Goal: Task Accomplishment & Management: Use online tool/utility

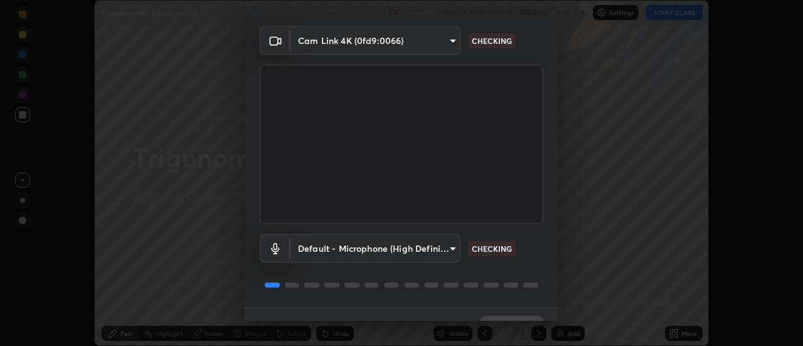
scroll to position [66, 0]
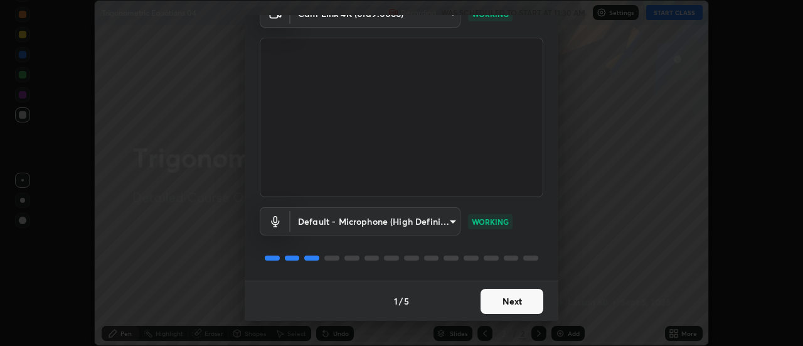
click at [522, 303] on button "Next" at bounding box center [511, 300] width 63 height 25
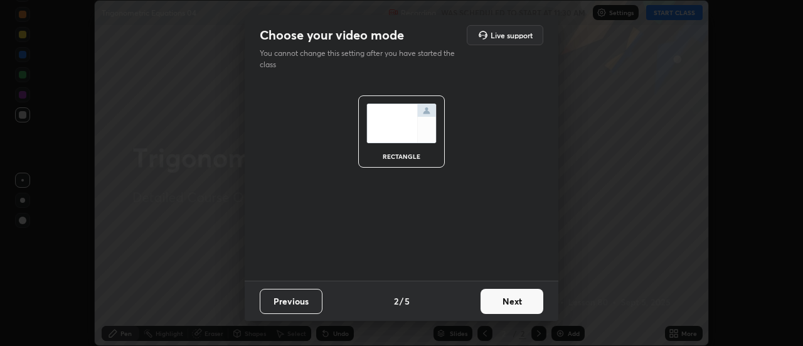
scroll to position [0, 0]
click at [519, 304] on button "Next" at bounding box center [511, 300] width 63 height 25
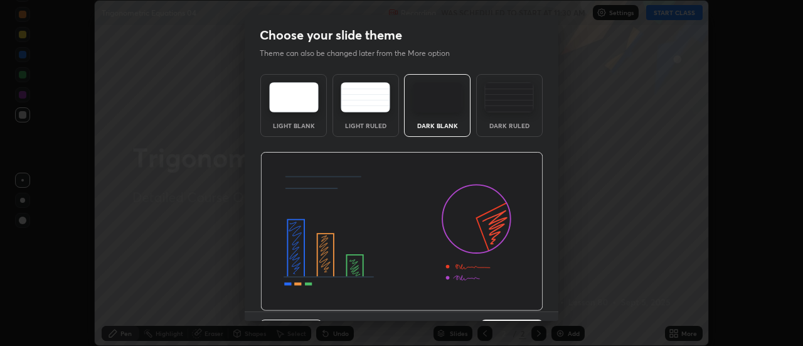
scroll to position [31, 0]
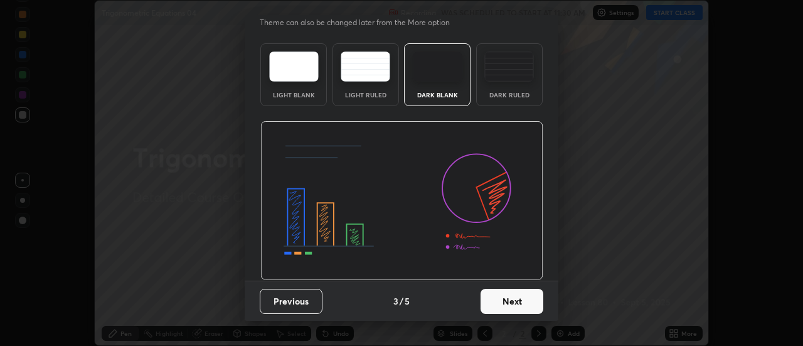
click at [517, 303] on button "Next" at bounding box center [511, 300] width 63 height 25
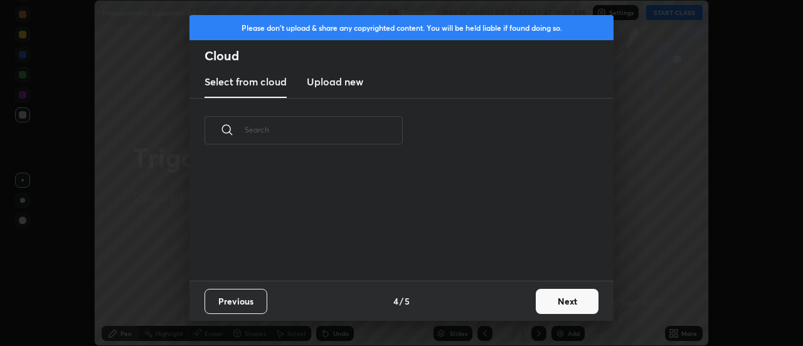
click at [538, 299] on button "Next" at bounding box center [567, 300] width 63 height 25
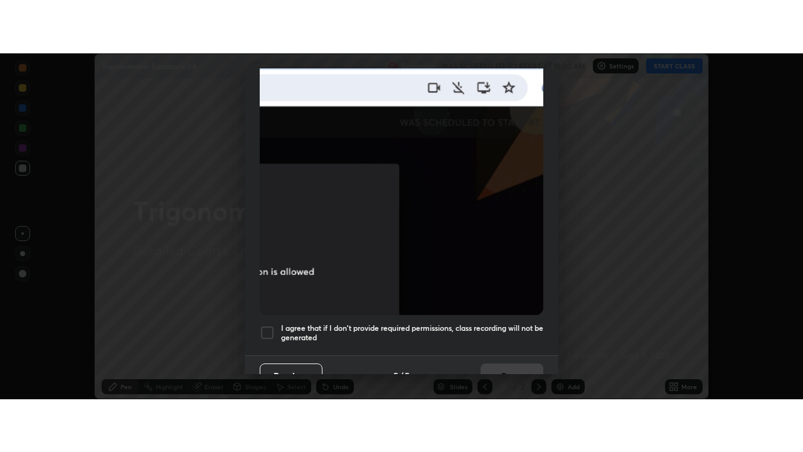
scroll to position [322, 0]
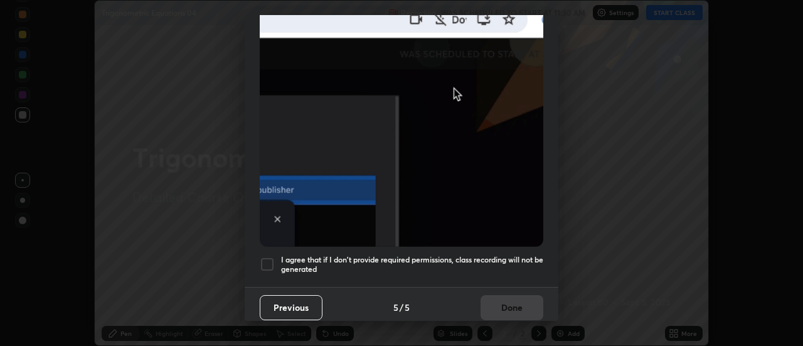
click at [502, 255] on h5 "I agree that if I don't provide required permissions, class recording will not …" at bounding box center [412, 264] width 262 height 19
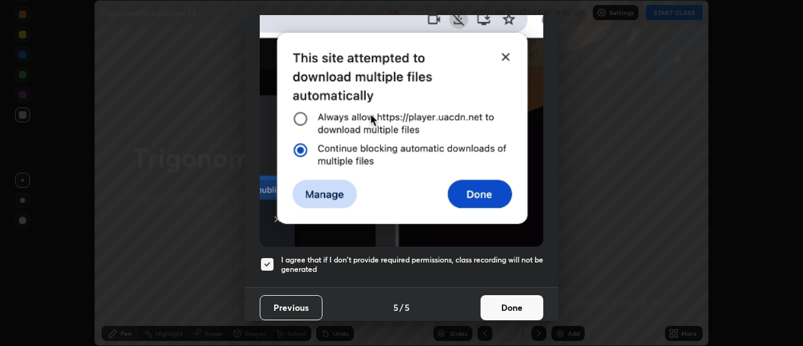
click at [510, 300] on button "Done" at bounding box center [511, 307] width 63 height 25
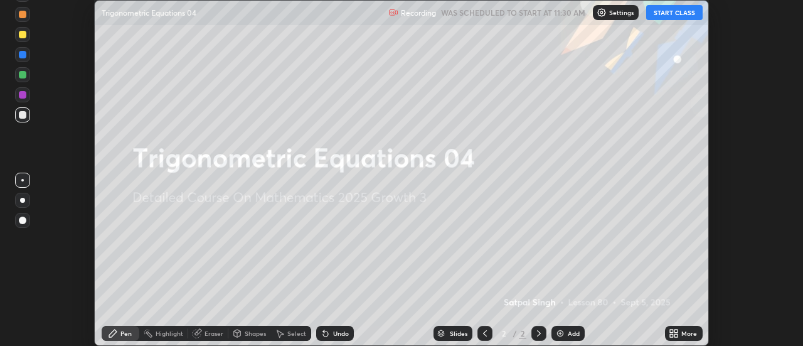
click at [679, 14] on button "START CLASS" at bounding box center [674, 12] width 56 height 15
click at [672, 335] on icon at bounding box center [671, 335] width 3 height 3
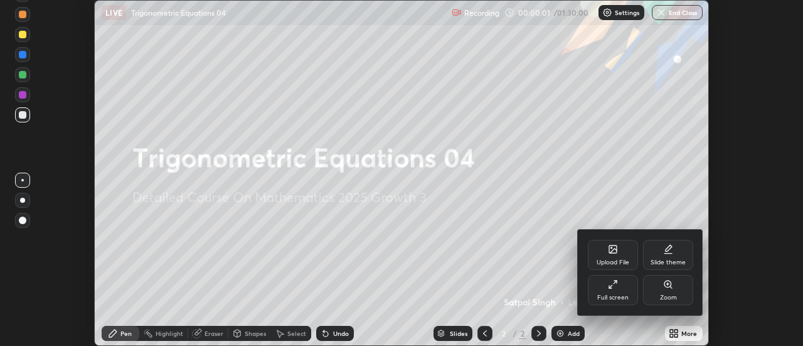
click at [620, 279] on div "Full screen" at bounding box center [613, 290] width 50 height 30
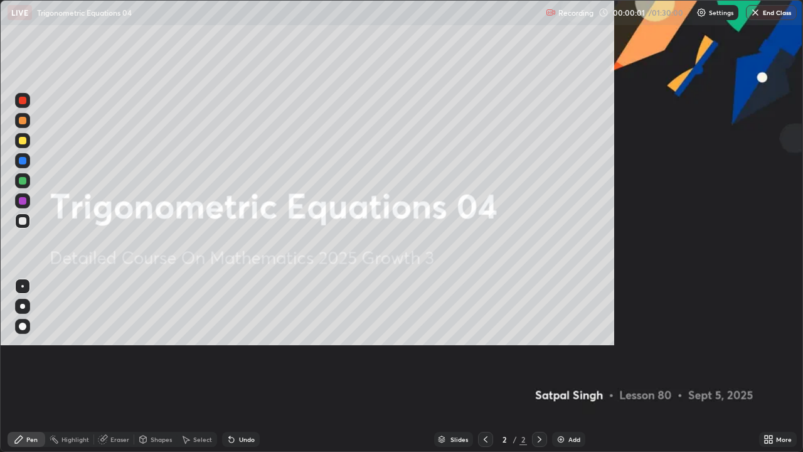
scroll to position [452, 803]
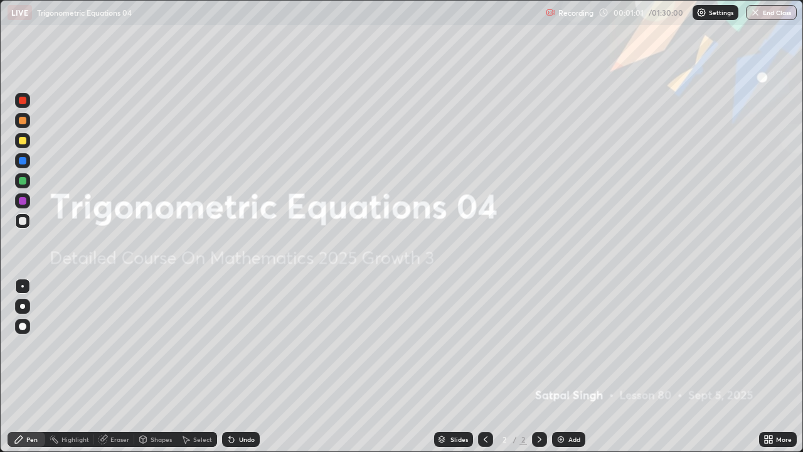
click at [559, 345] on img at bounding box center [561, 439] width 10 height 10
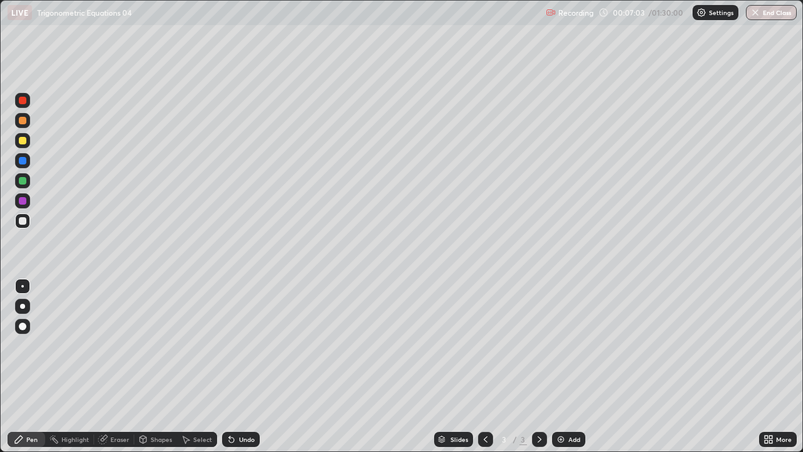
click at [584, 14] on p "Recording" at bounding box center [575, 12] width 35 height 9
click at [605, 13] on div "Recording 00:07:04 / 01:30:00 Settings End Class" at bounding box center [671, 13] width 251 height 24
click at [606, 16] on div "Recording 00:07:05 / 01:30:00 Settings End Class" at bounding box center [671, 13] width 251 height 24
click at [635, 17] on div "Recording 00:07:05 / 01:30:00 Settings End Class" at bounding box center [671, 13] width 251 height 24
click at [765, 15] on button "End Class" at bounding box center [771, 12] width 51 height 15
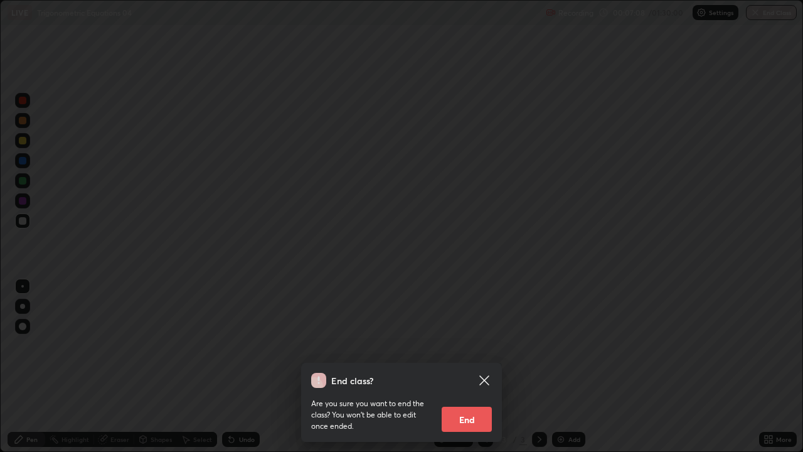
click at [472, 345] on button "End" at bounding box center [466, 418] width 50 height 25
